Goal: Transaction & Acquisition: Purchase product/service

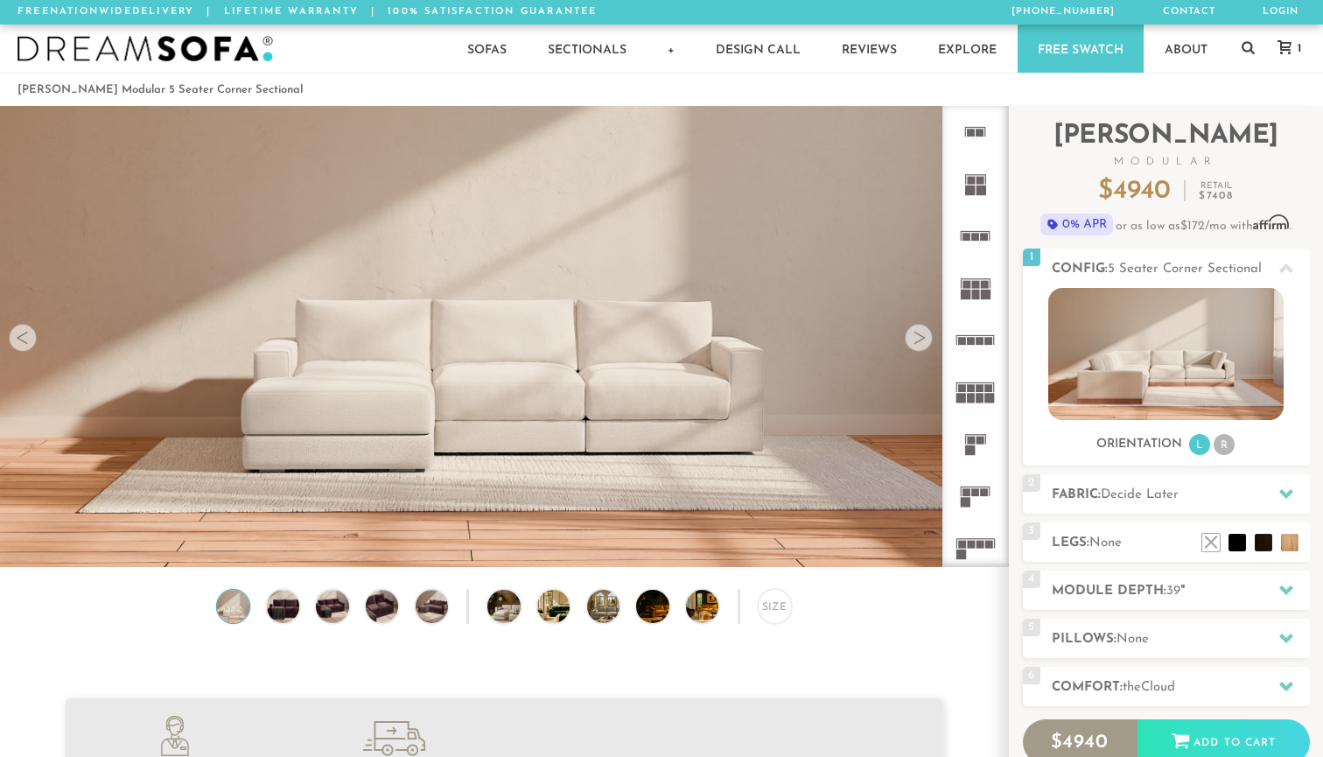
scroll to position [19440, 1323]
click at [1004, 175] on div at bounding box center [975, 336] width 67 height 461
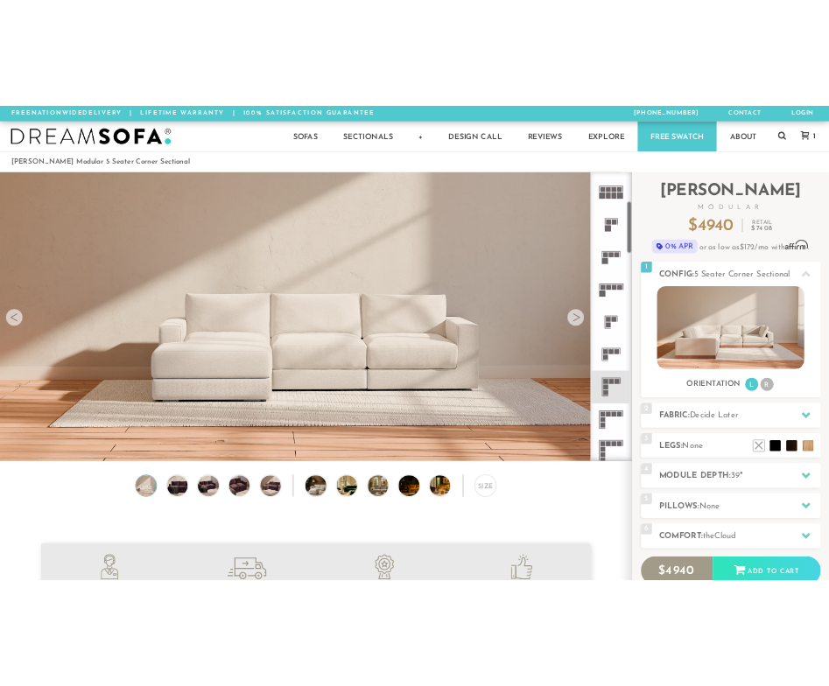
scroll to position [269, 0]
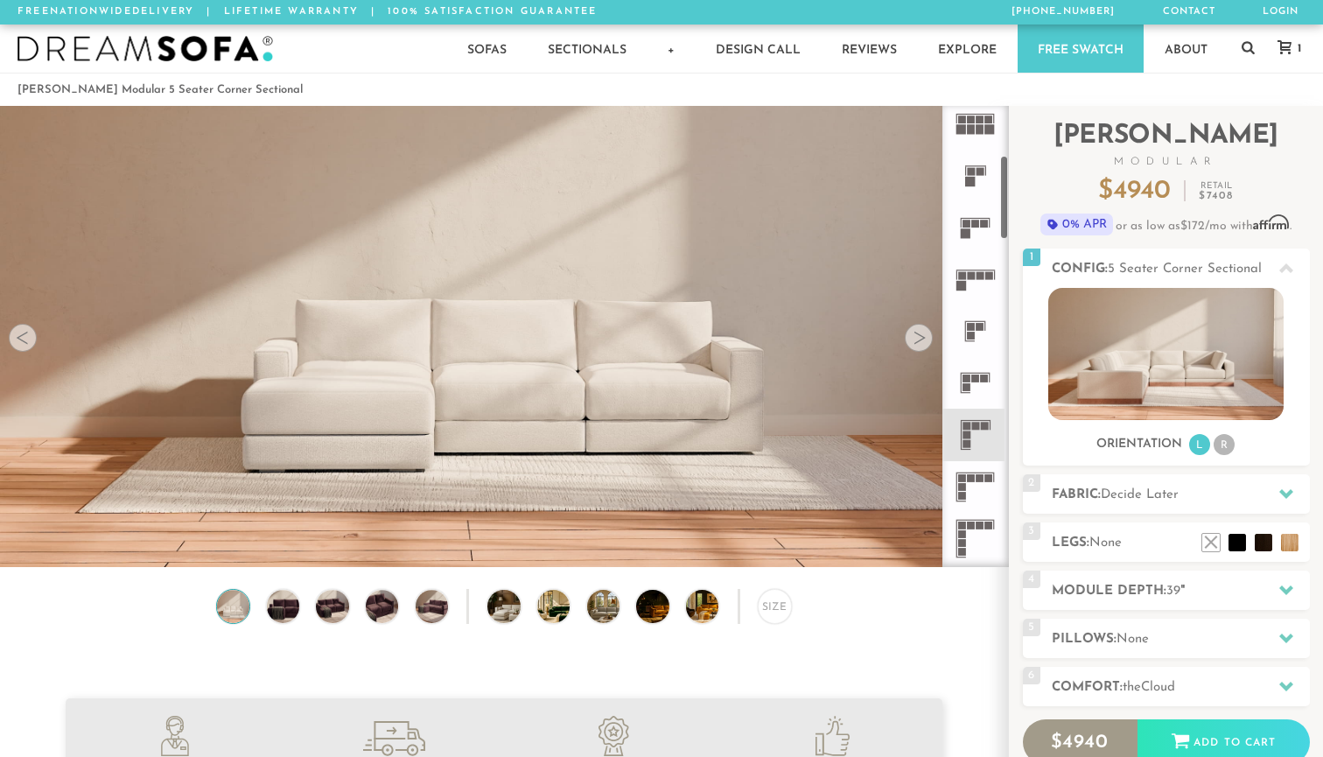
drag, startPoint x: 1005, startPoint y: 175, endPoint x: 1007, endPoint y: 225, distance: 49.9
click at [1007, 225] on div at bounding box center [975, 336] width 67 height 461
click at [1224, 438] on li "R" at bounding box center [1224, 444] width 21 height 21
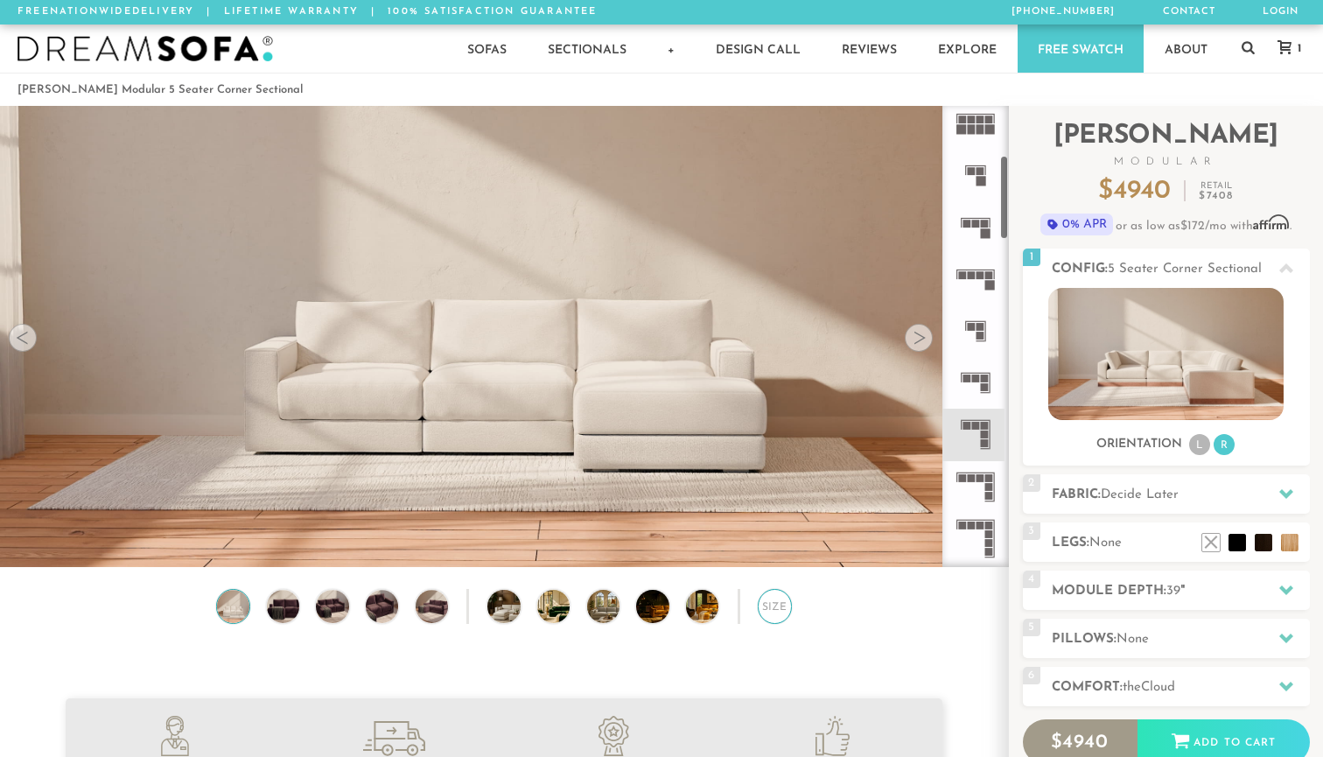
click at [772, 601] on div "Size" at bounding box center [775, 606] width 34 height 34
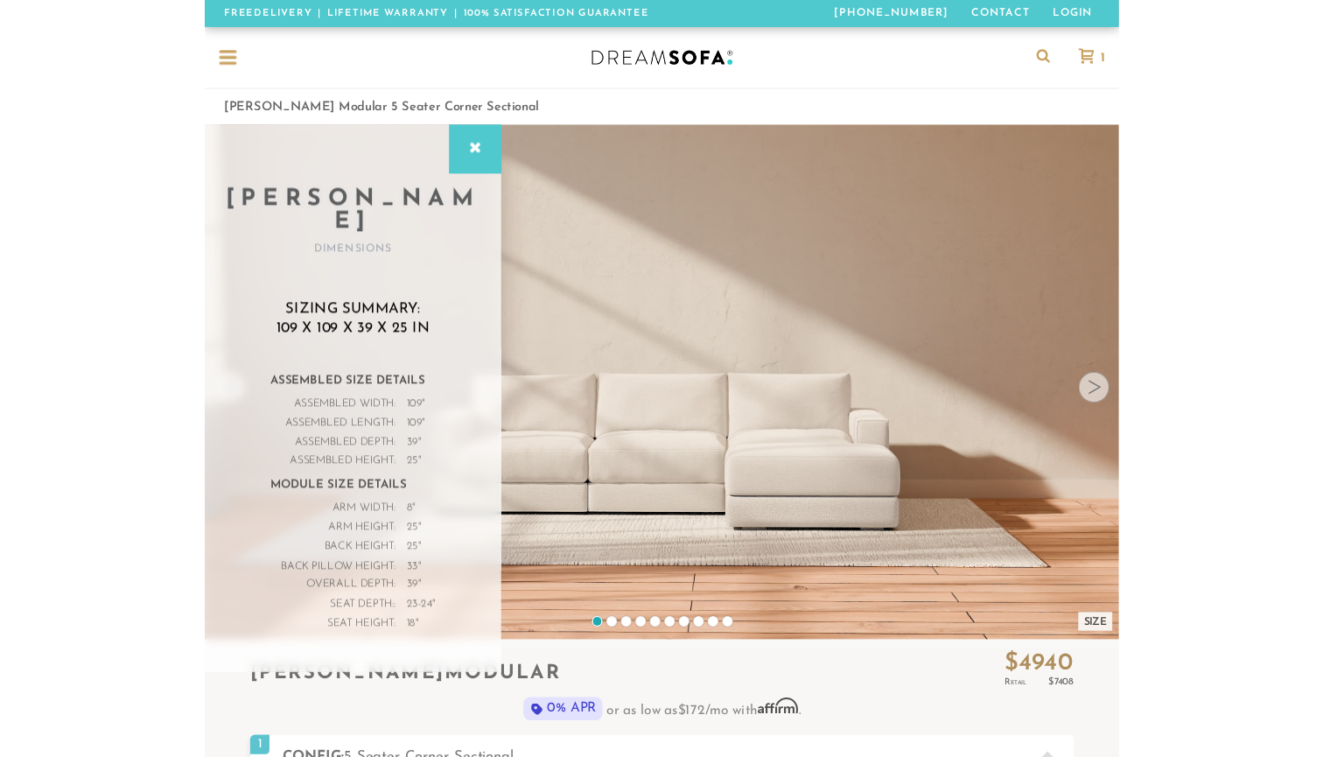
scroll to position [1, 1]
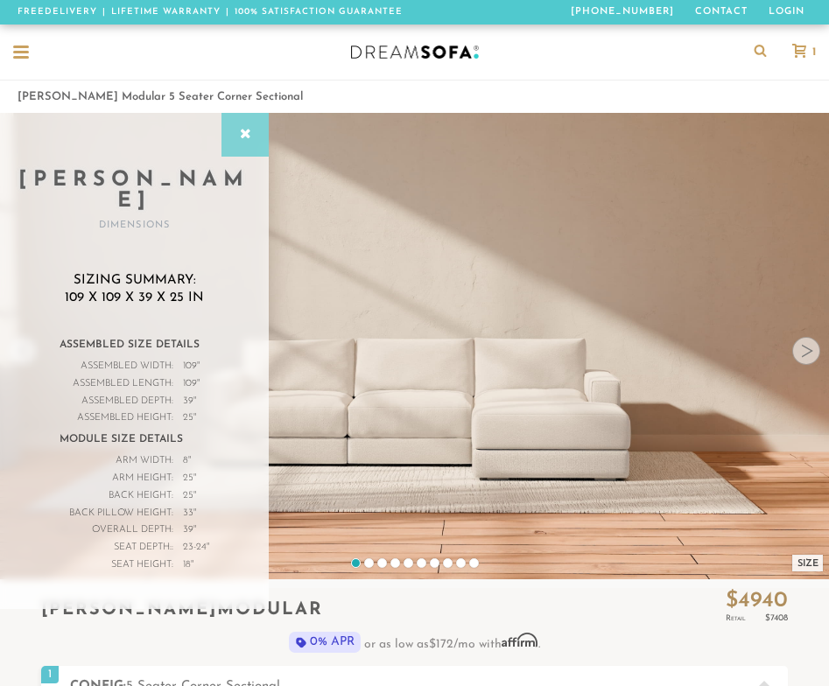
click at [246, 136] on icon at bounding box center [244, 135] width 19 height 14
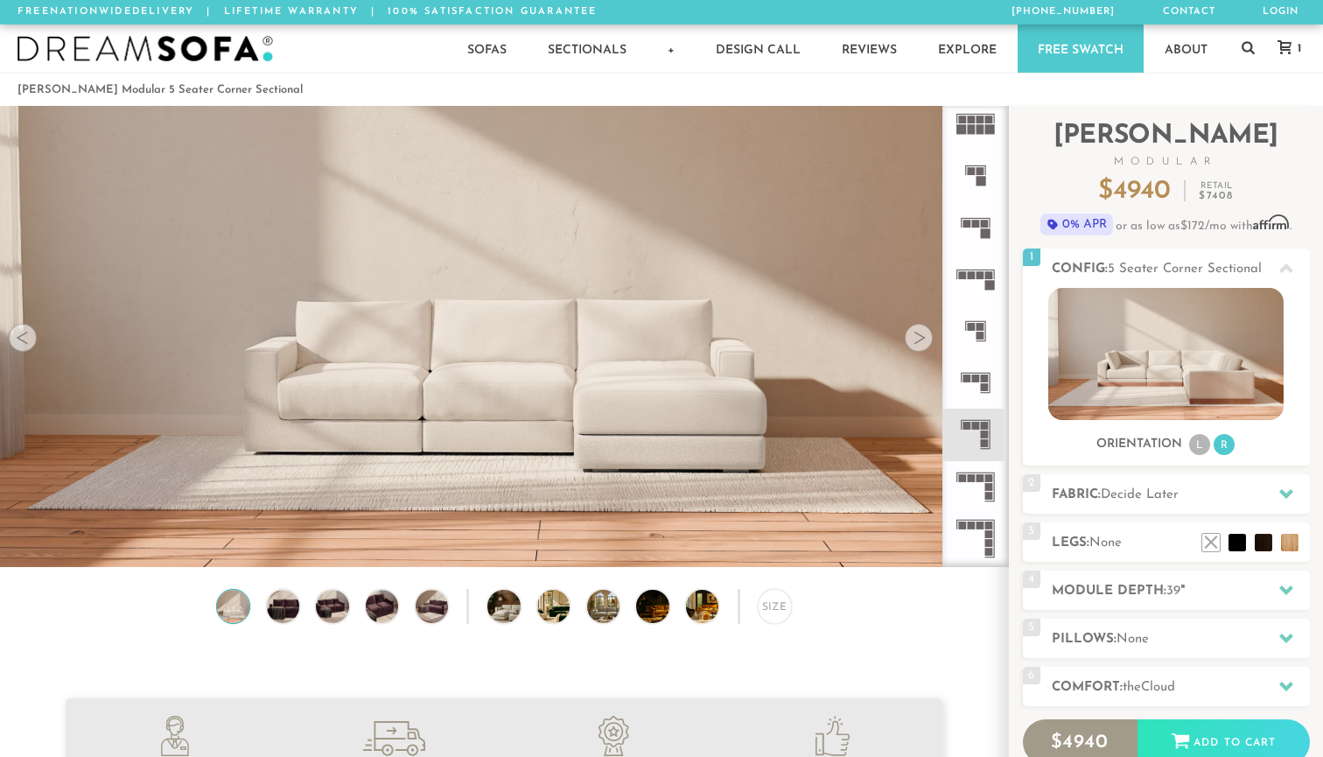
scroll to position [19440, 1323]
click at [1290, 494] on icon at bounding box center [1286, 494] width 14 height 10
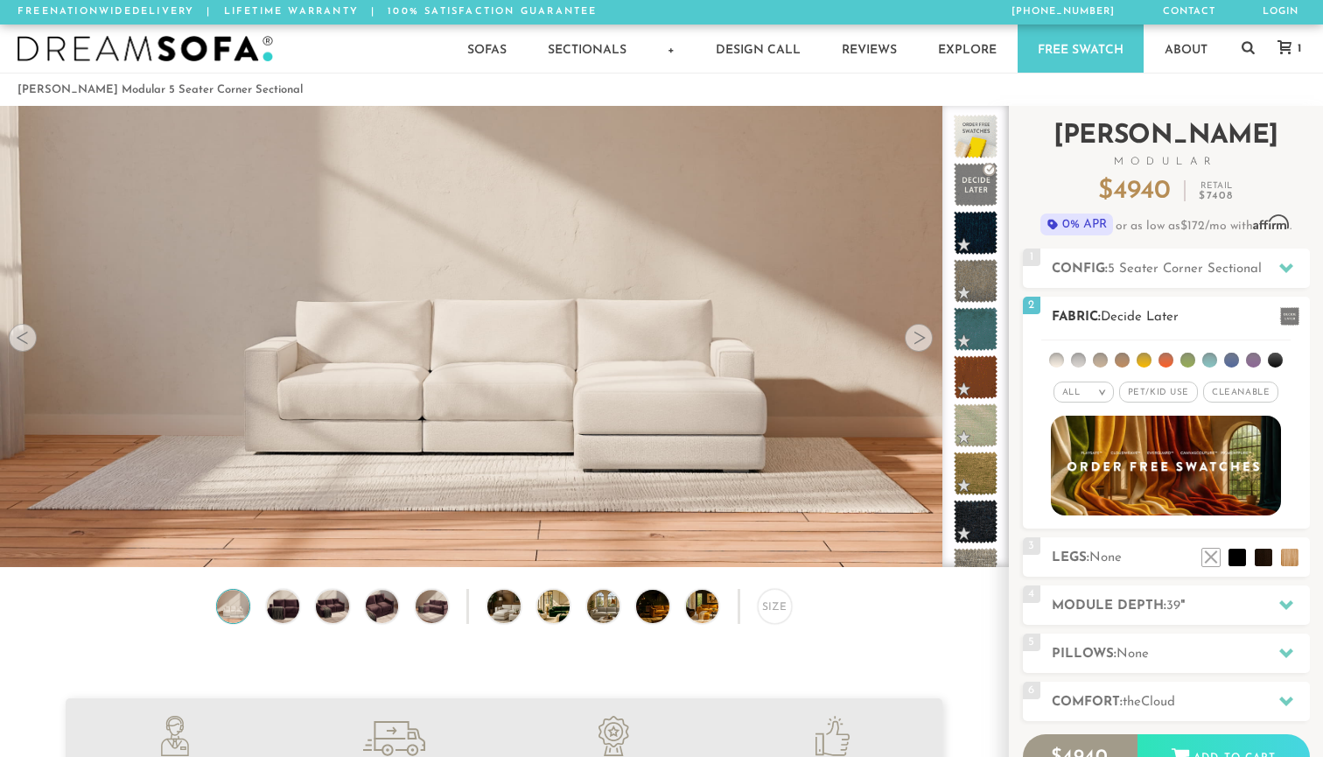
click at [1091, 390] on div "All >" at bounding box center [1084, 392] width 60 height 21
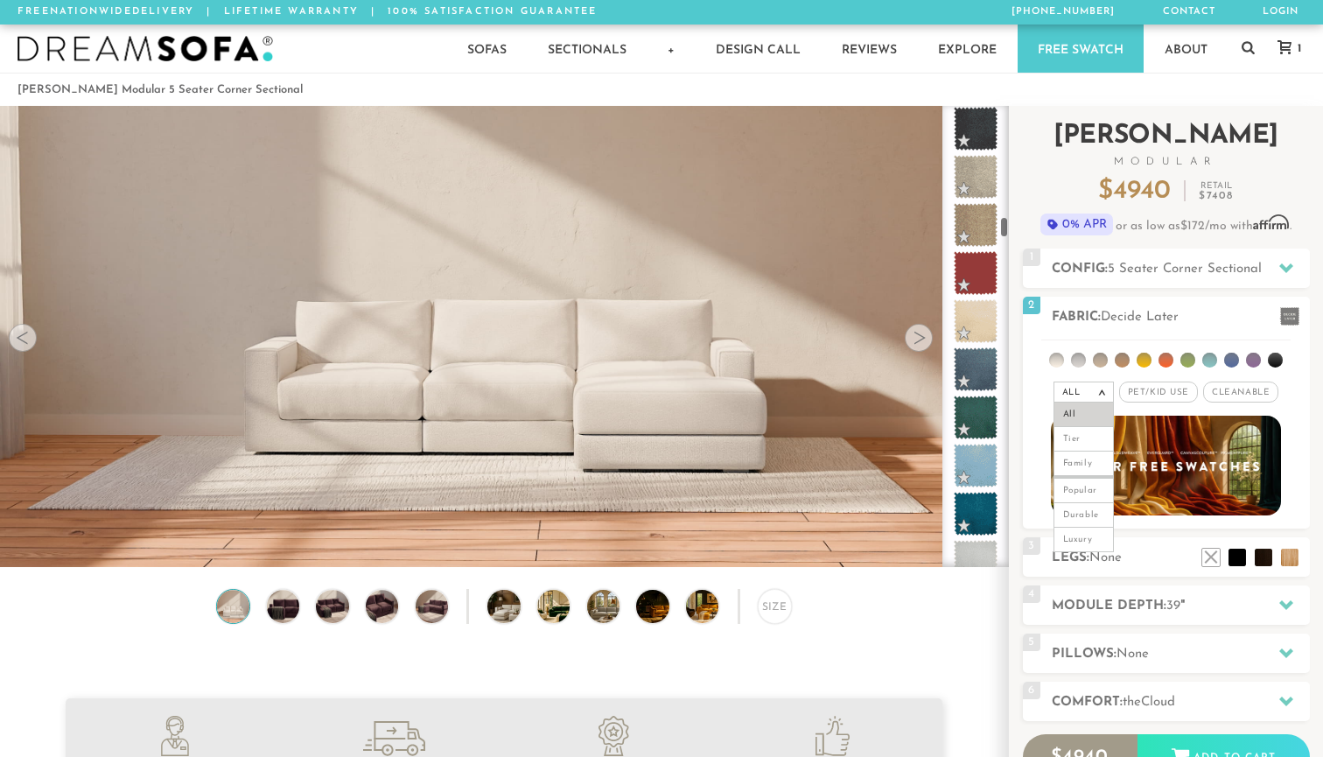
scroll to position [2571, 0]
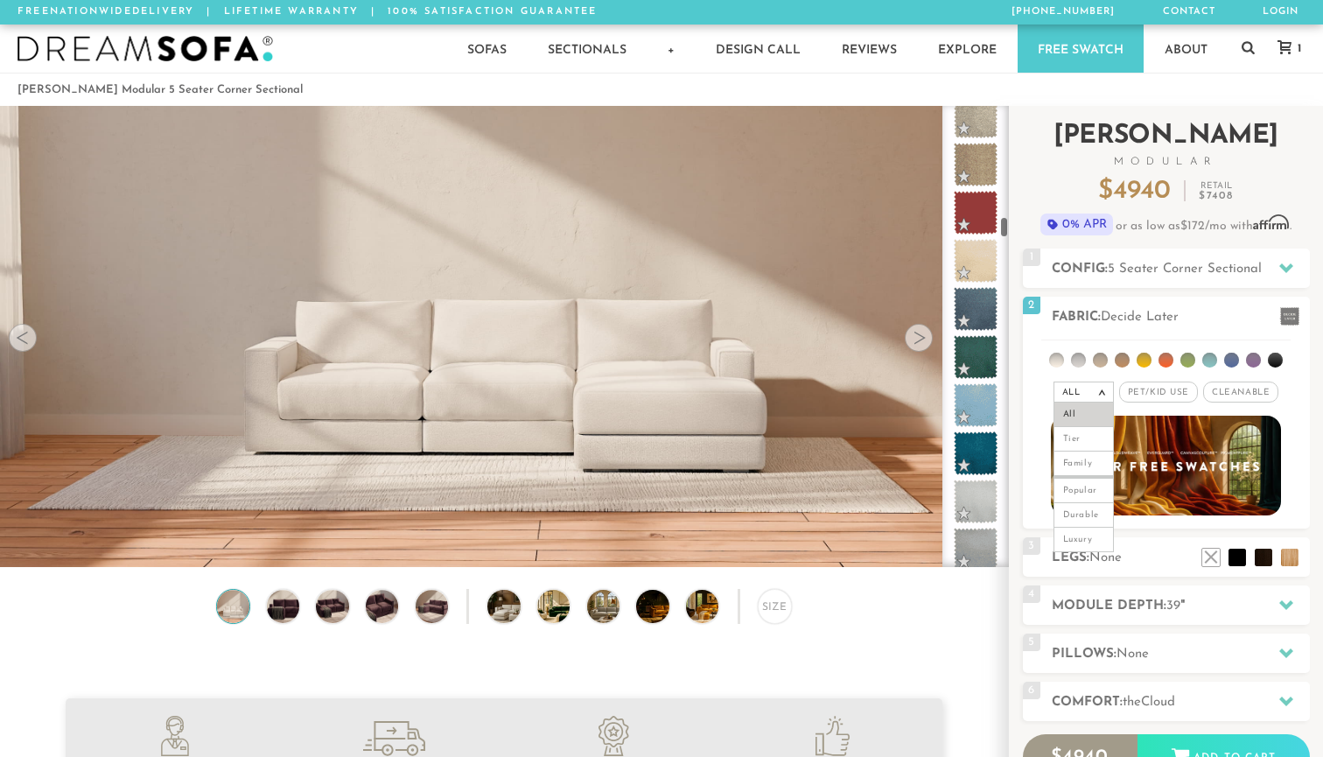
drag, startPoint x: 1005, startPoint y: 120, endPoint x: 1014, endPoint y: 232, distance: 112.4
click at [1014, 232] on div "Introducing [PERSON_NAME] Modular $ 4940 Retail $ 7408 $ 4940 Retail $ 7408 0% …" at bounding box center [1166, 500] width 314 height 789
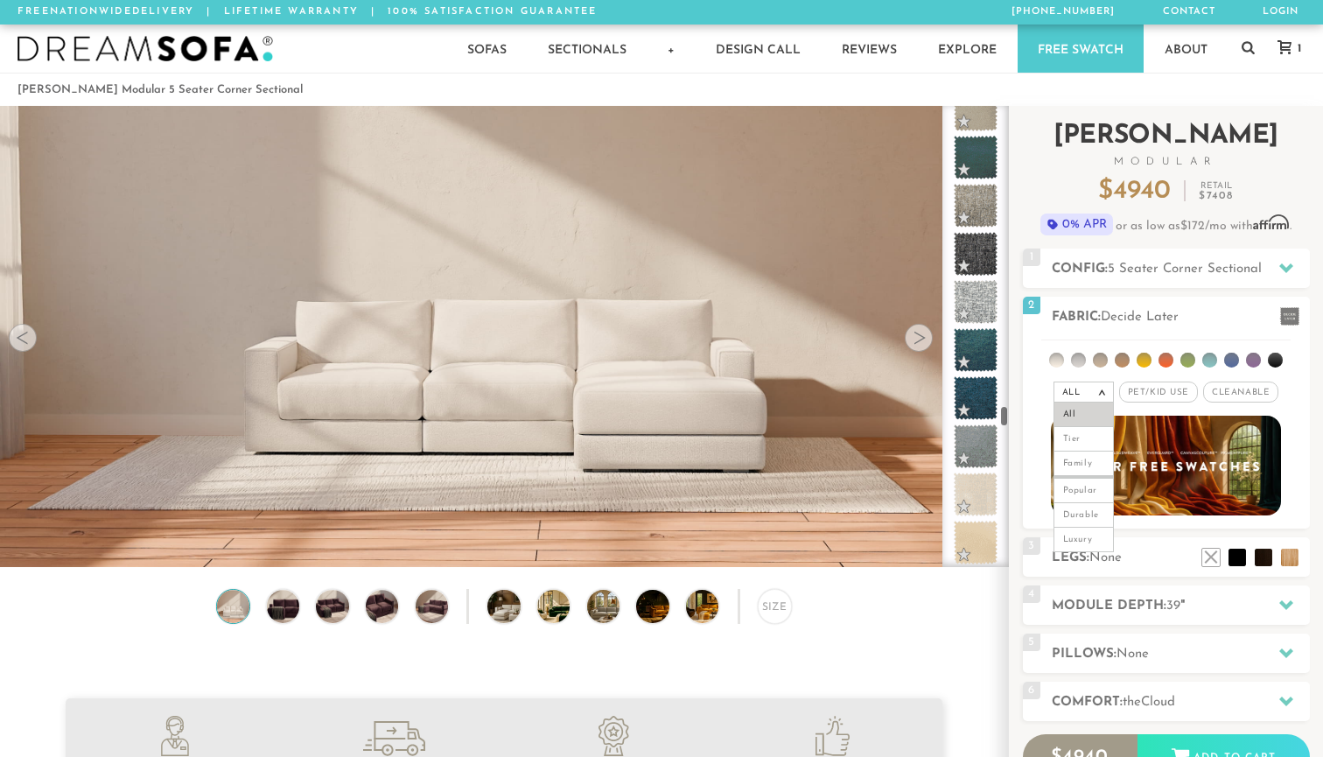
scroll to position [6969, 0]
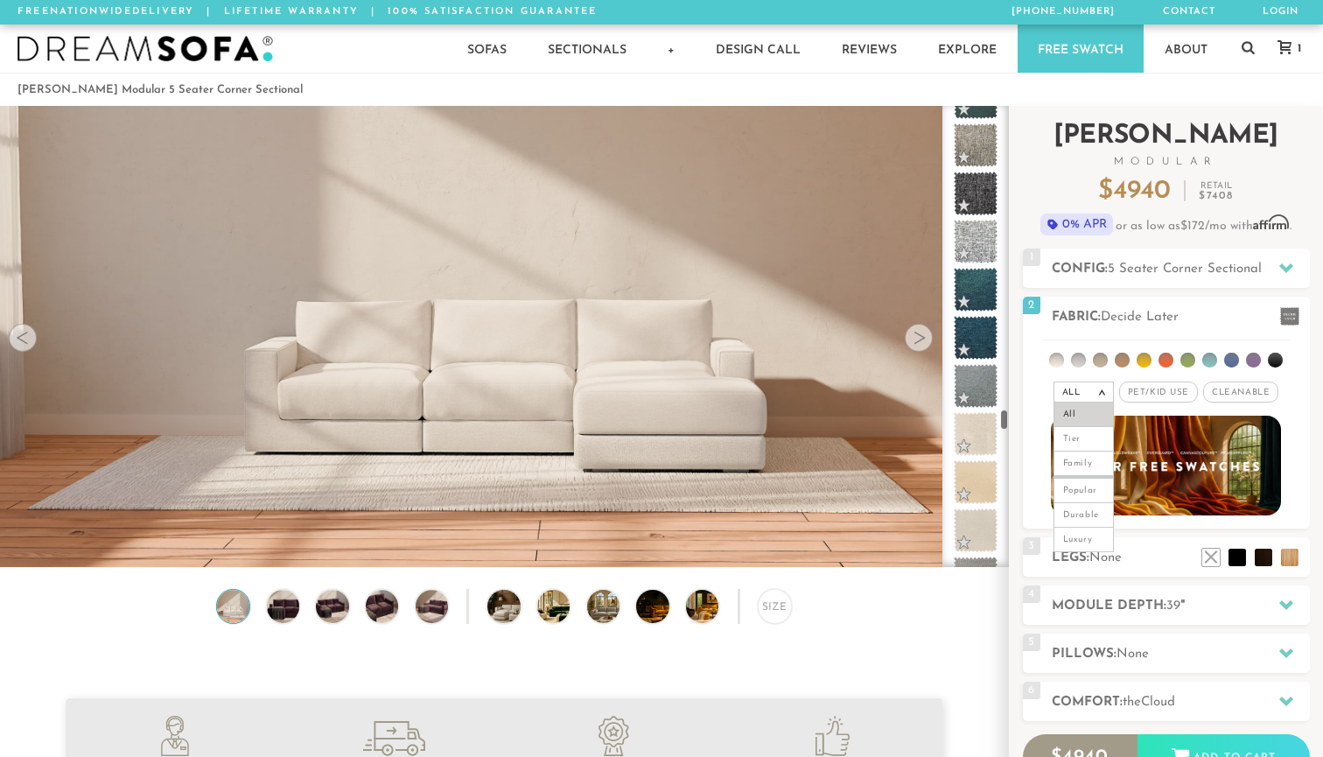
drag, startPoint x: 1005, startPoint y: 230, endPoint x: 1020, endPoint y: 423, distance: 193.1
click at [1020, 423] on div "Introducing [PERSON_NAME] Modular $ 4940 Retail $ 7408 $ 4940 Retail $ 7408 0% …" at bounding box center [1166, 500] width 314 height 789
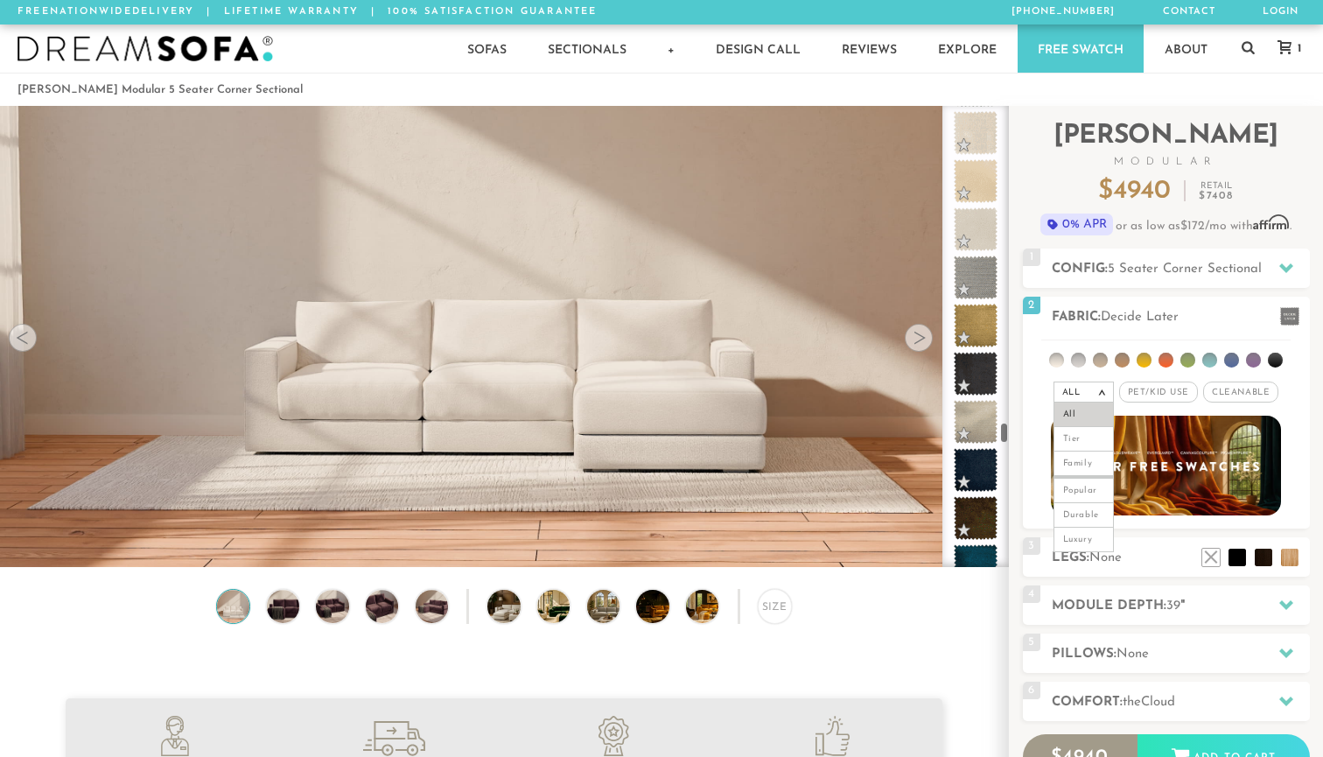
scroll to position [7311, 0]
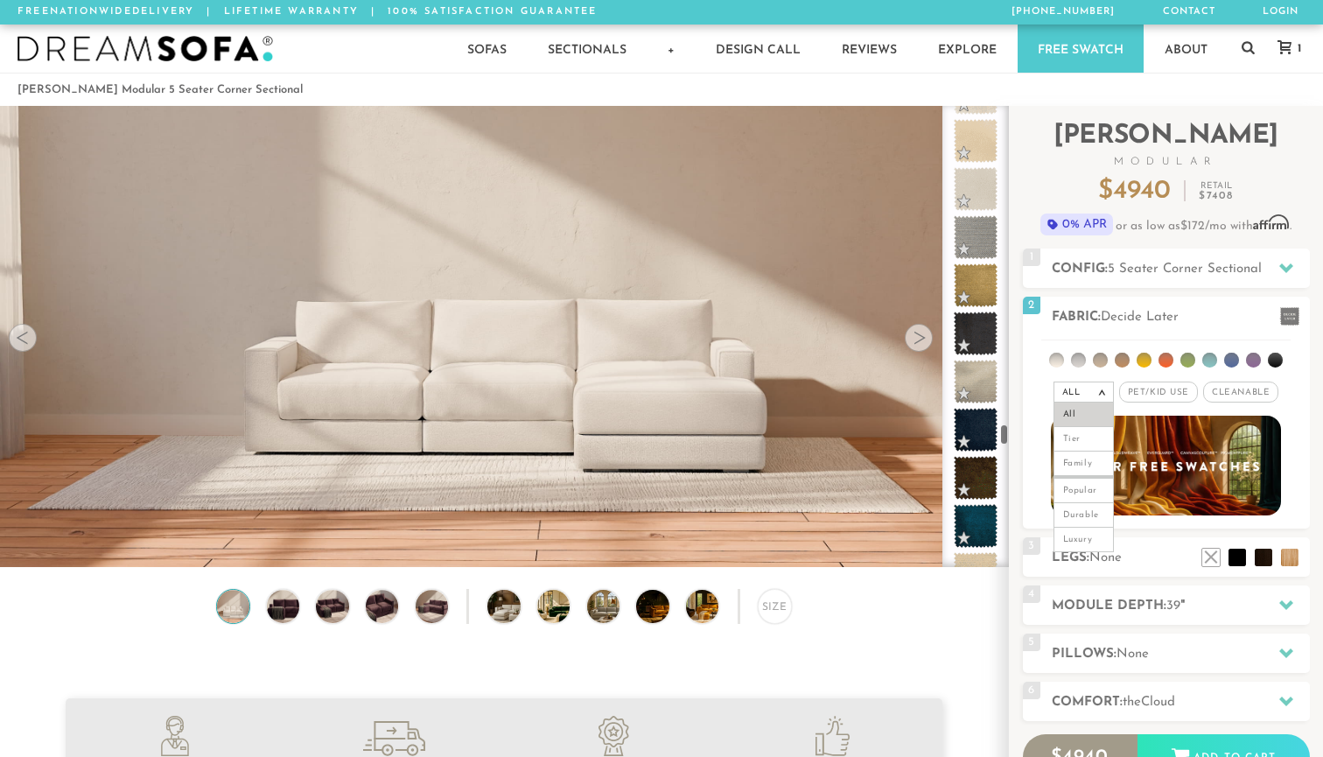
drag, startPoint x: 1005, startPoint y: 420, endPoint x: 1008, endPoint y: 436, distance: 16.1
click at [1008, 436] on div at bounding box center [975, 336] width 67 height 461
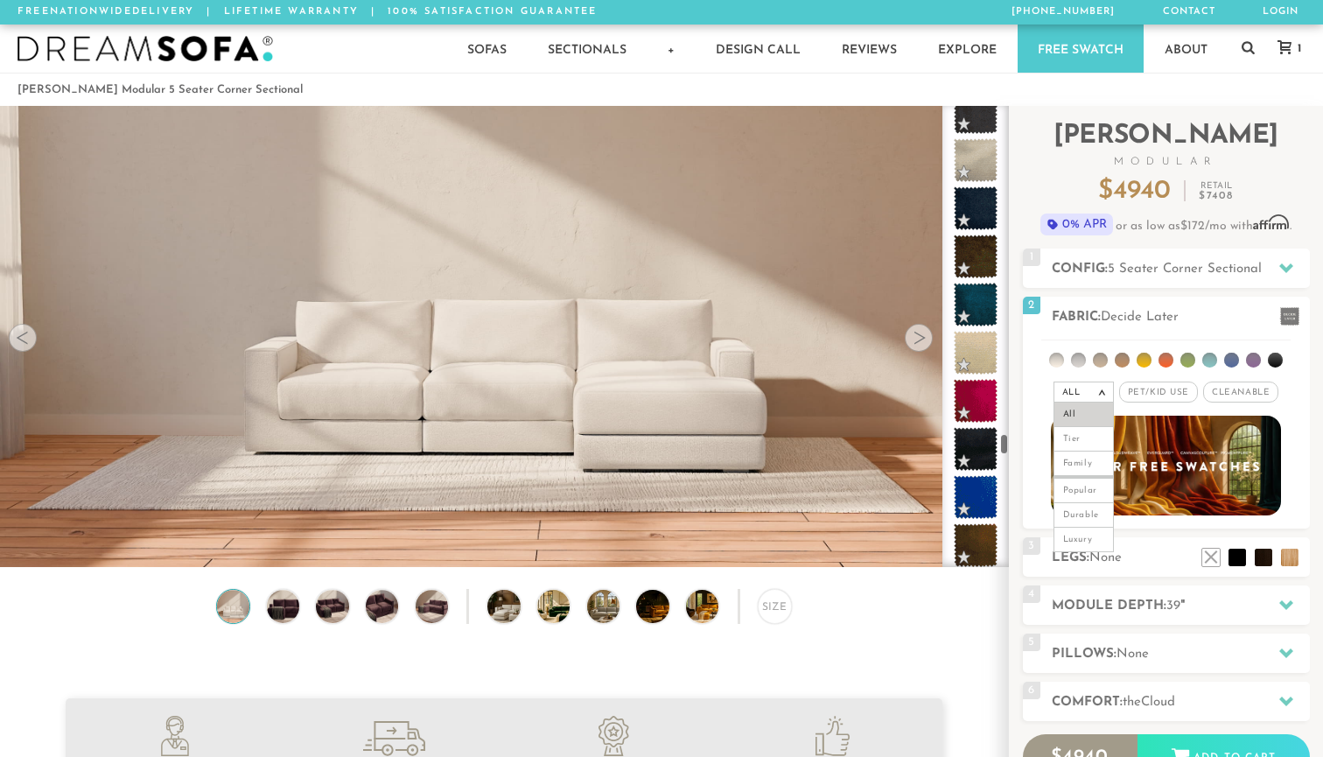
scroll to position [7552, 0]
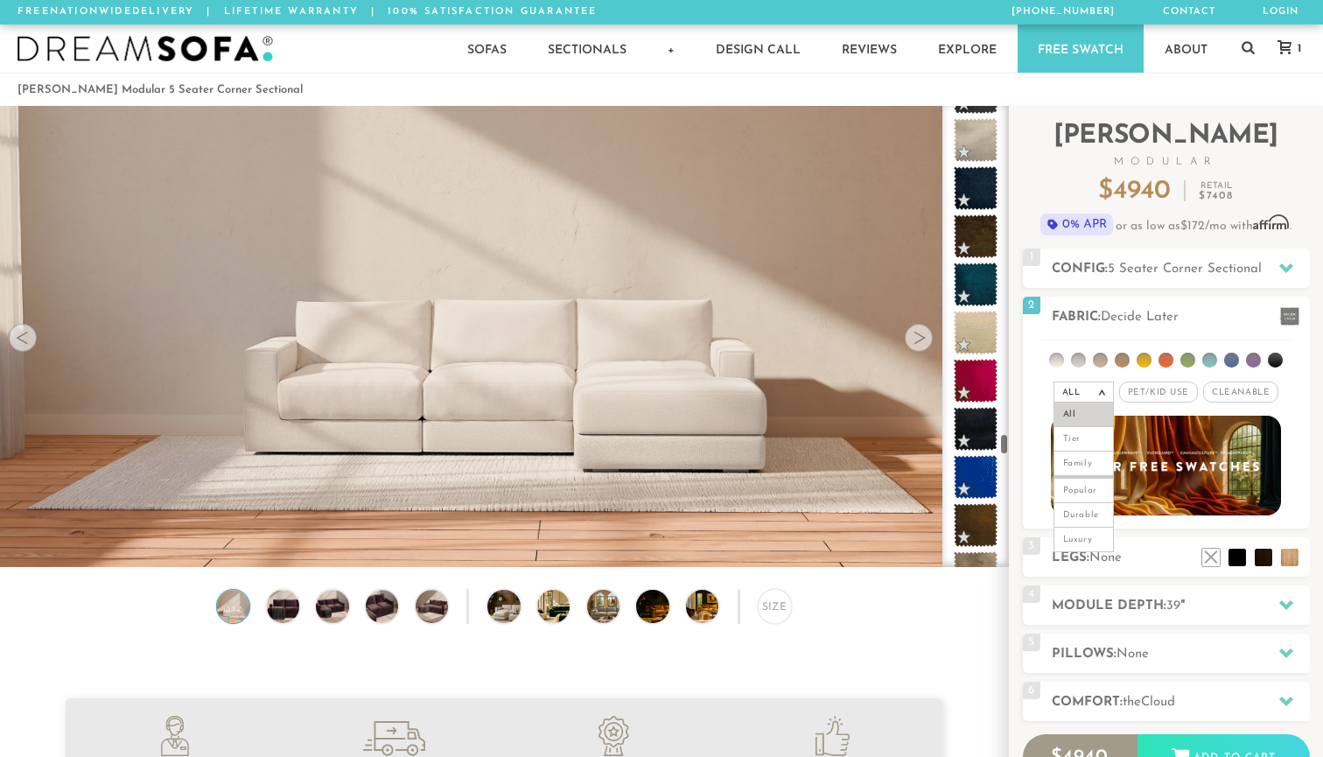
drag, startPoint x: 1004, startPoint y: 434, endPoint x: 1006, endPoint y: 445, distance: 11.7
click at [1006, 445] on div at bounding box center [975, 336] width 67 height 461
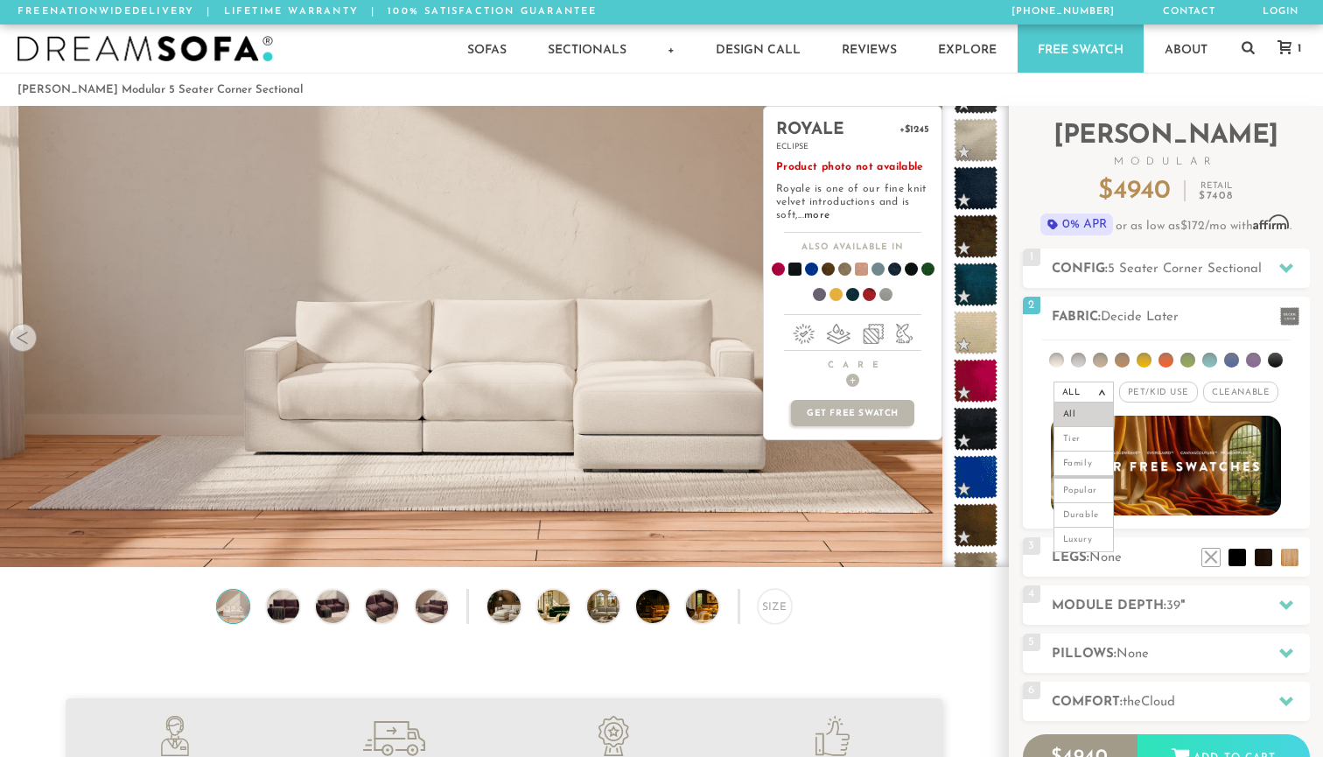
click at [859, 267] on span at bounding box center [854, 272] width 67 height 65
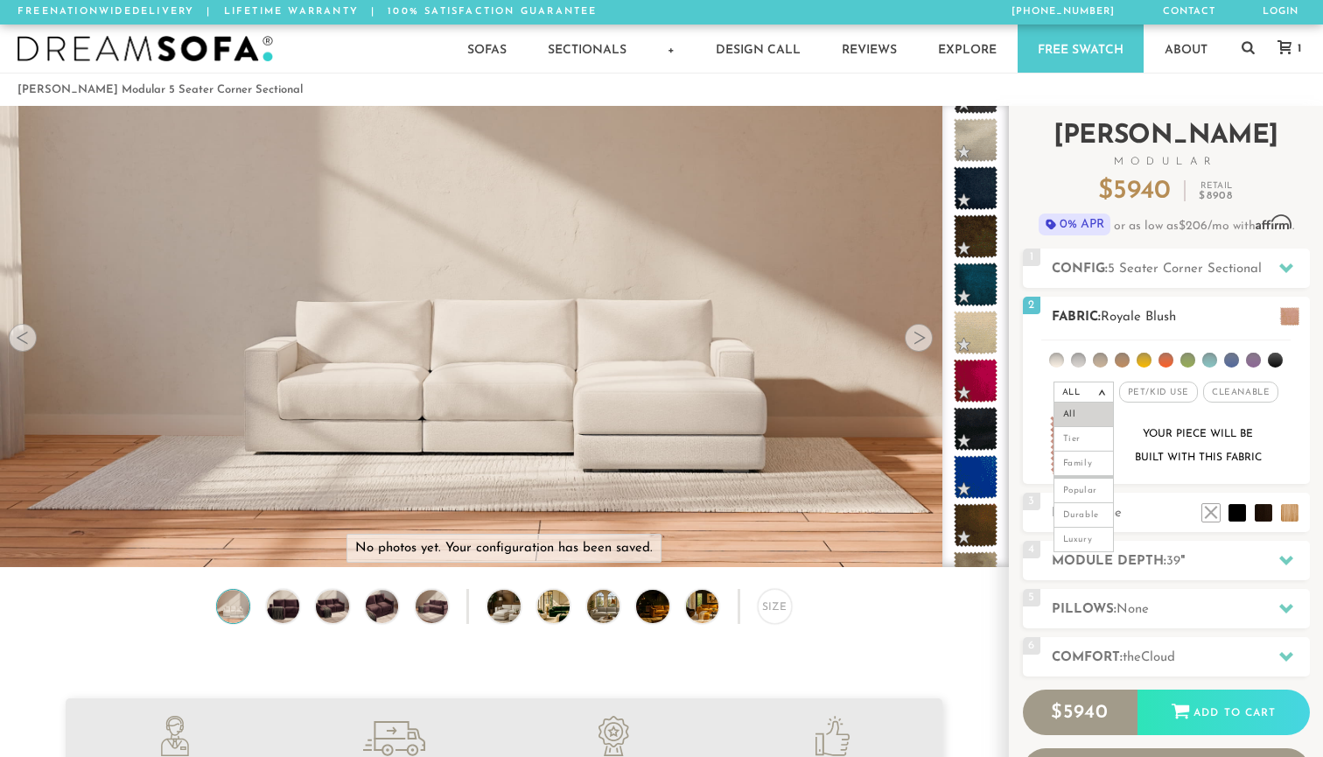
click at [1283, 447] on div "Your piece will be built with this fabric" at bounding box center [1166, 447] width 258 height 62
click at [1251, 654] on h2 "Comfort: the Cloud" at bounding box center [1181, 658] width 258 height 20
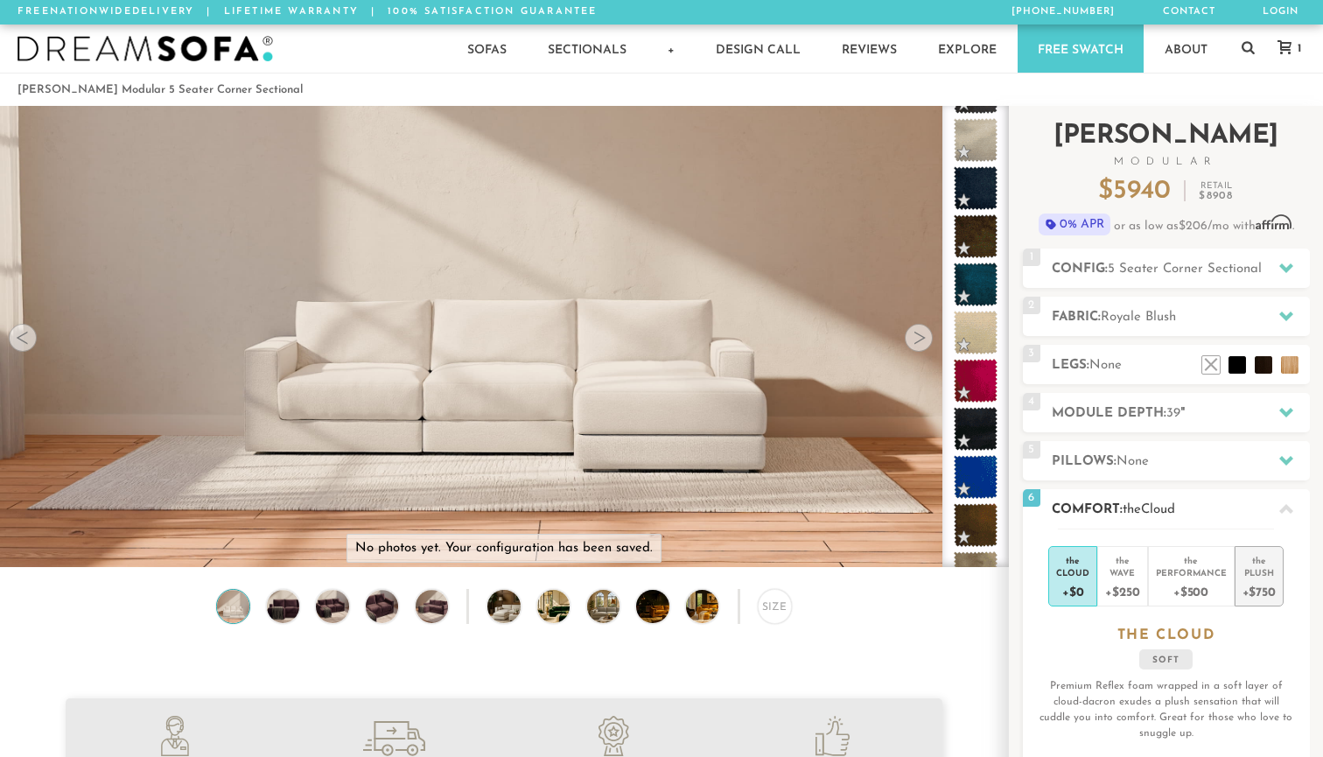
click at [1260, 564] on div "the" at bounding box center [1259, 558] width 33 height 18
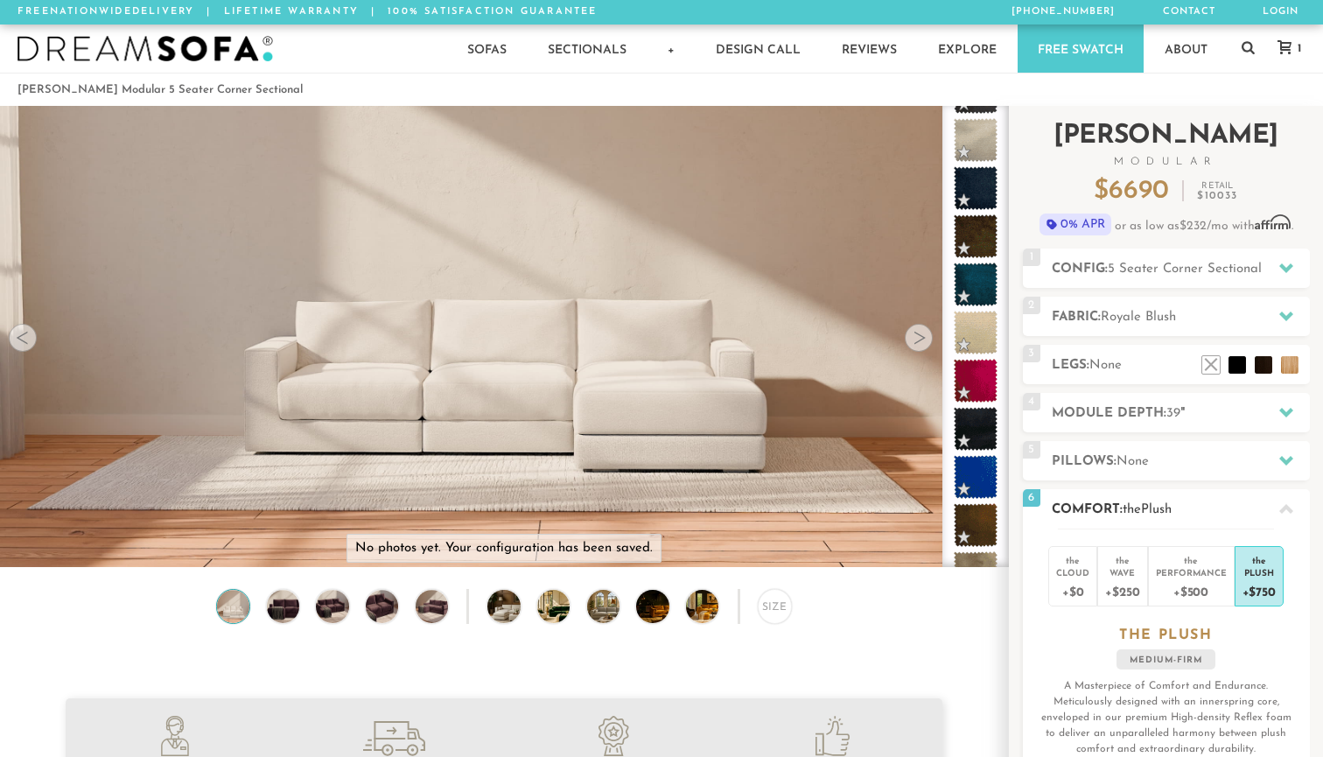
click at [1266, 640] on h3 "the PLUSH" at bounding box center [1166, 636] width 287 height 18
click at [1289, 504] on icon at bounding box center [1286, 509] width 14 height 14
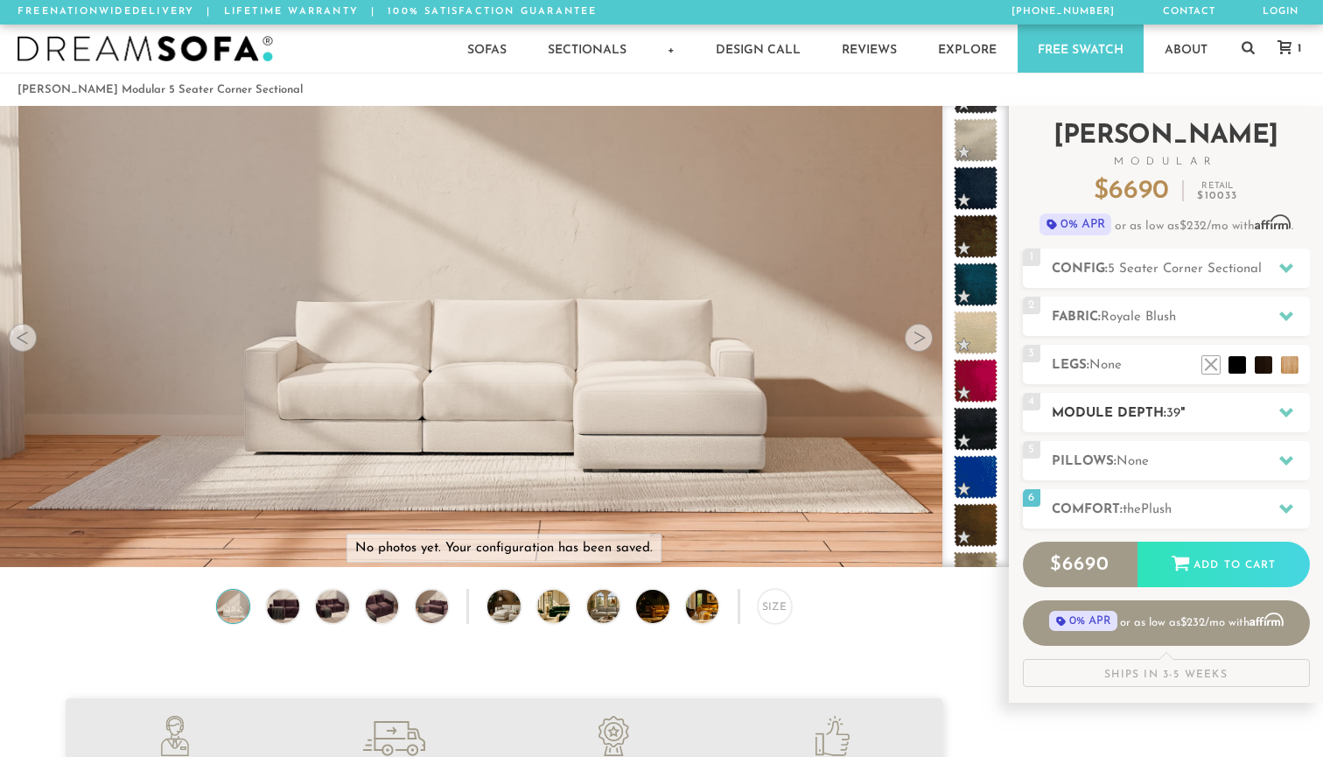
click at [1262, 410] on h2 "Module Depth: 39 "" at bounding box center [1181, 413] width 258 height 20
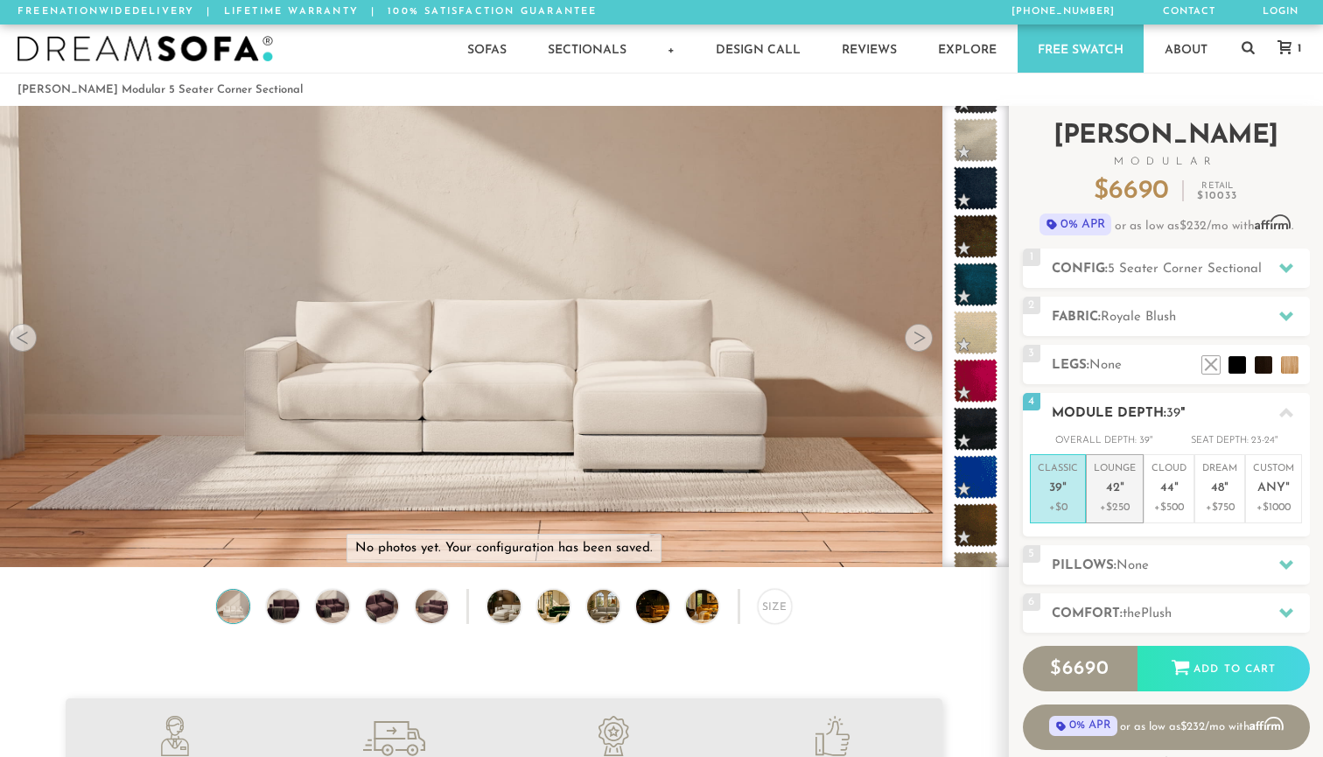
click at [1122, 500] on p "+$250" at bounding box center [1115, 508] width 42 height 16
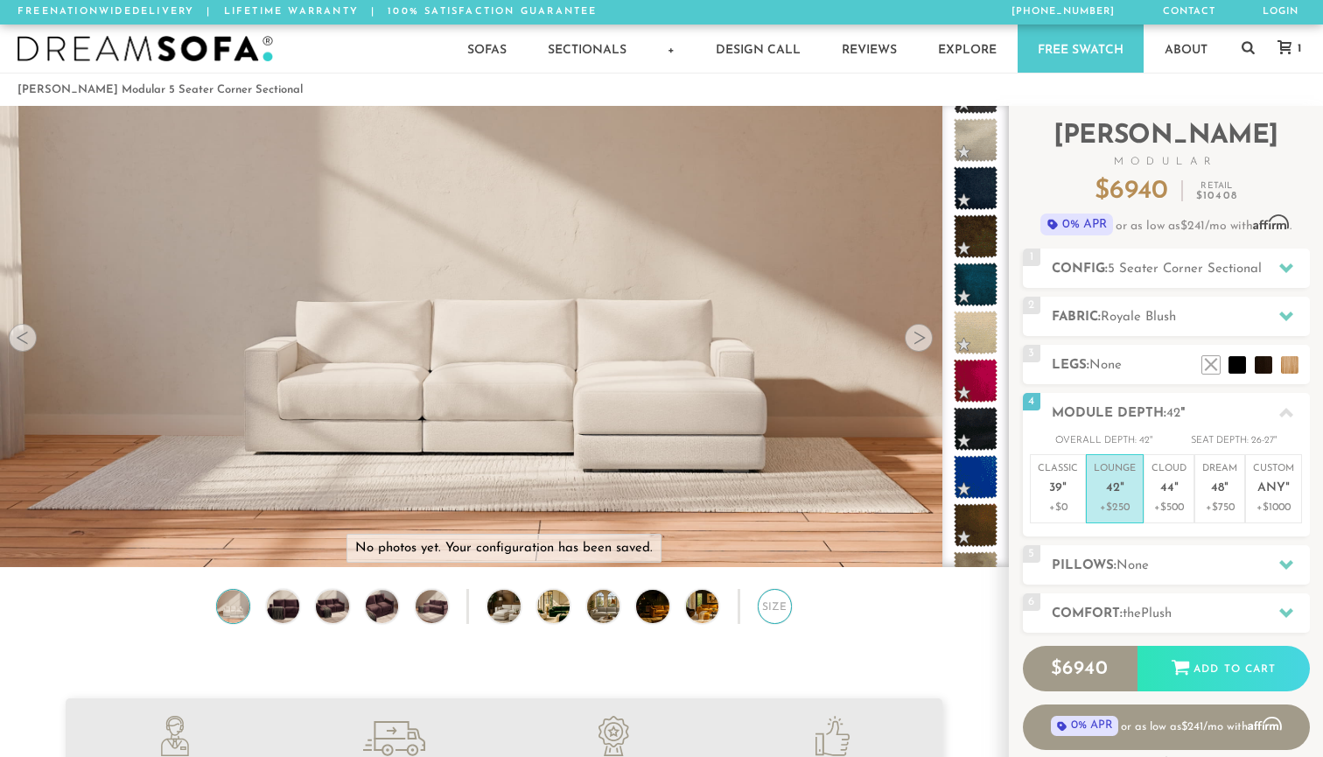
click at [773, 599] on div "Size" at bounding box center [775, 606] width 34 height 34
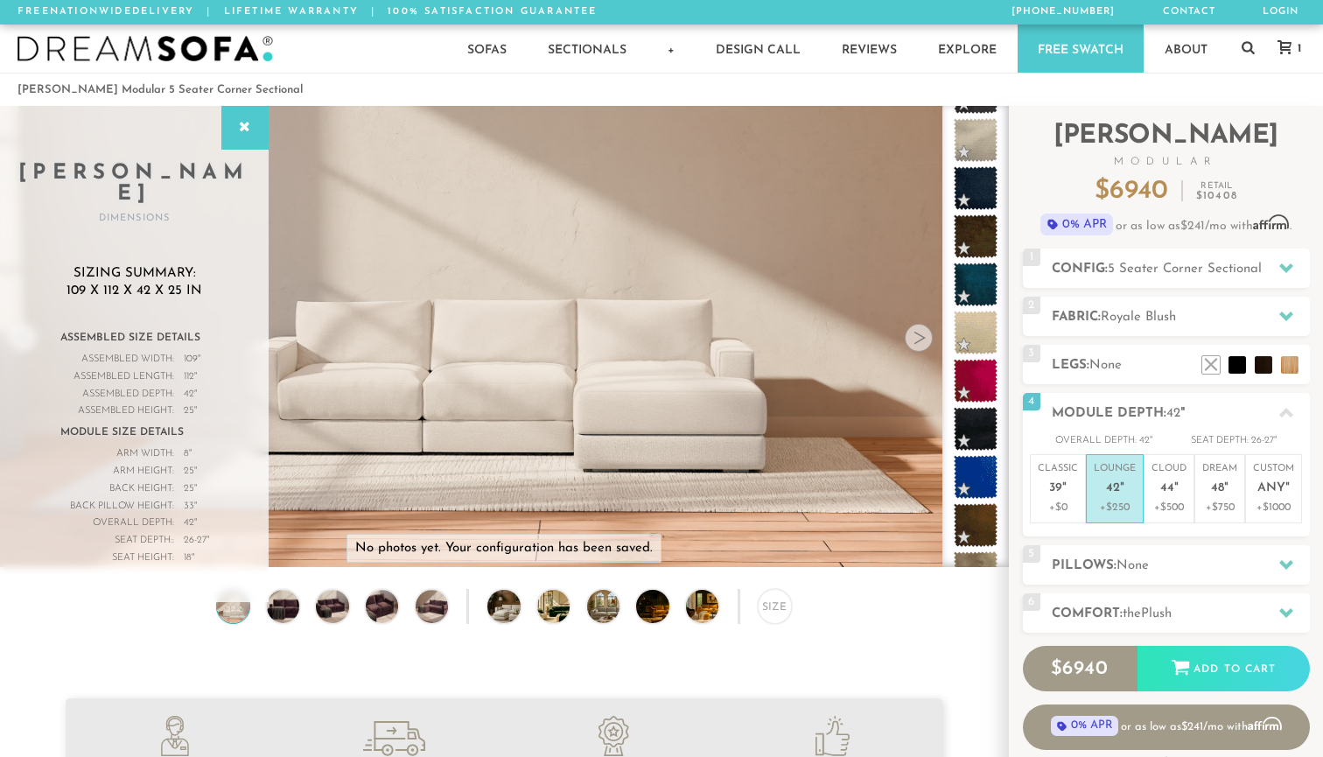
click at [1060, 492] on span "39" at bounding box center [1055, 488] width 13 height 15
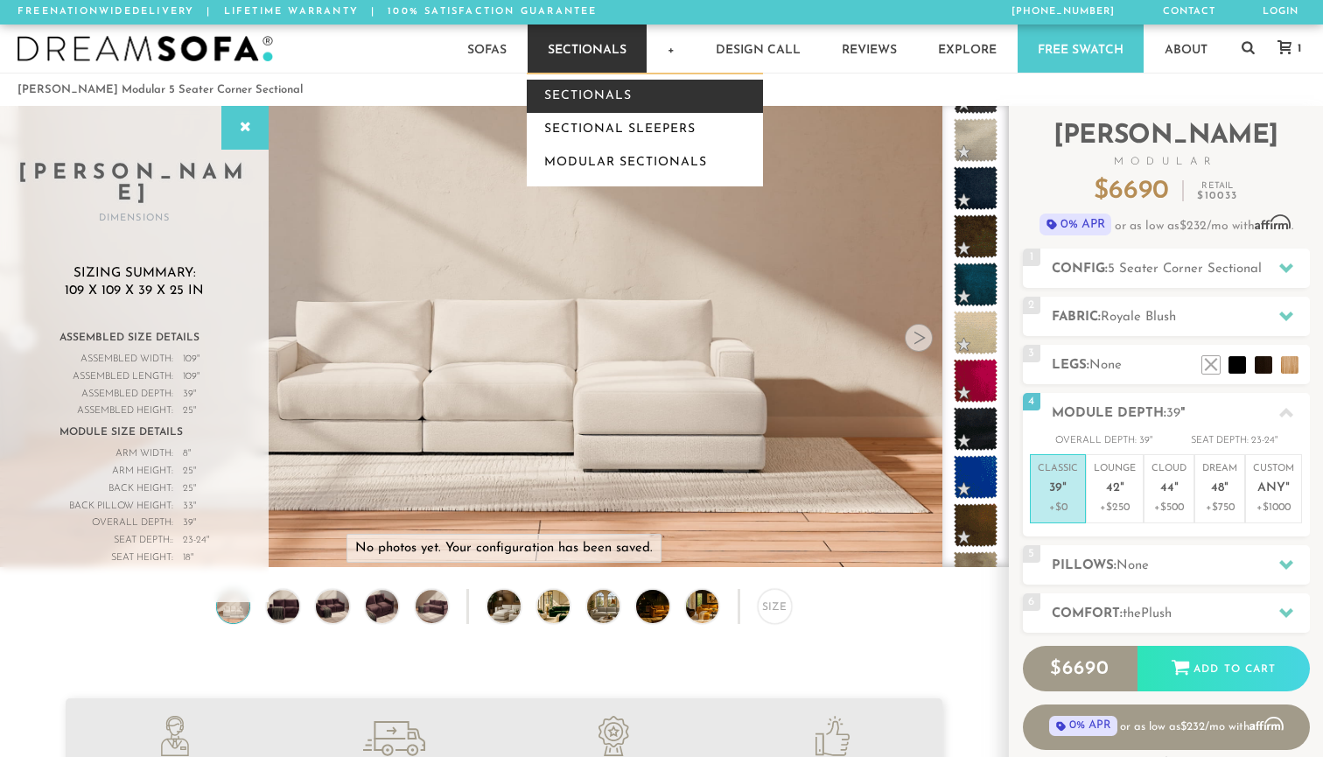
click at [588, 96] on link "Sectionals" at bounding box center [645, 96] width 236 height 33
